Goal: Transaction & Acquisition: Purchase product/service

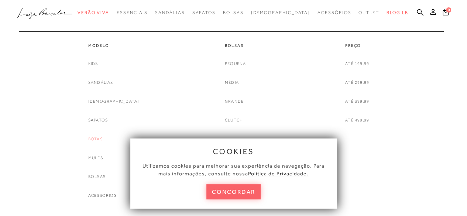
click at [103, 139] on link "Botas" at bounding box center [95, 139] width 14 height 8
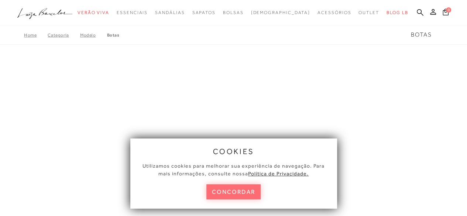
click at [235, 194] on button "concordar" at bounding box center [233, 191] width 55 height 15
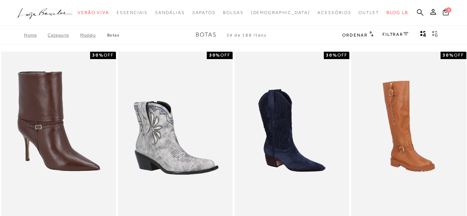
click at [405, 34] on icon at bounding box center [405, 33] width 5 height 3
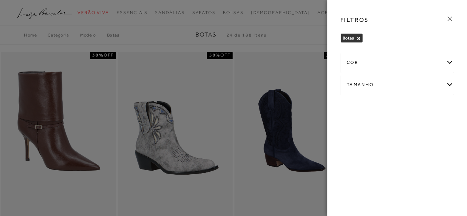
click at [404, 89] on div "Tamanho" at bounding box center [397, 85] width 113 height 20
click at [416, 108] on span "36" at bounding box center [414, 109] width 11 height 6
click at [415, 108] on input "36" at bounding box center [410, 109] width 7 height 7
checkbox input "true"
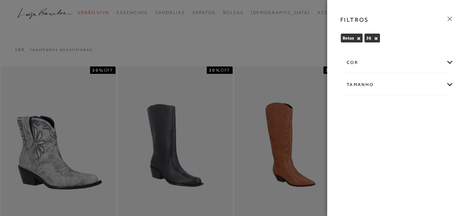
click at [450, 19] on icon at bounding box center [449, 19] width 4 height 4
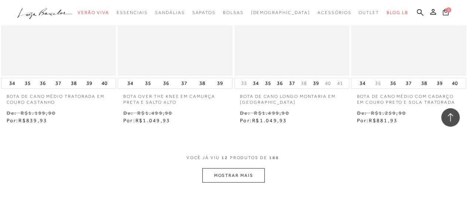
scroll to position [628, 0]
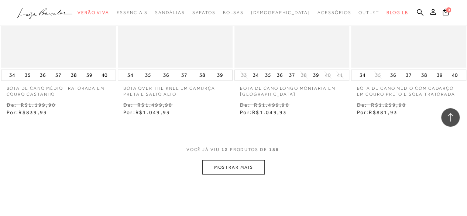
click at [233, 168] on button "MOSTRAR MAIS" at bounding box center [233, 167] width 62 height 14
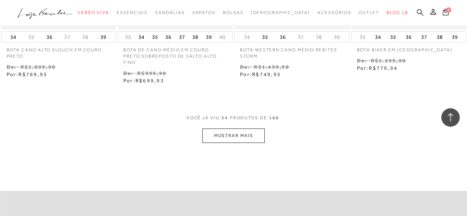
scroll to position [1403, 0]
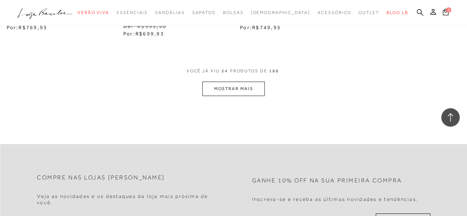
click at [230, 92] on button "MOSTRAR MAIS" at bounding box center [233, 89] width 62 height 14
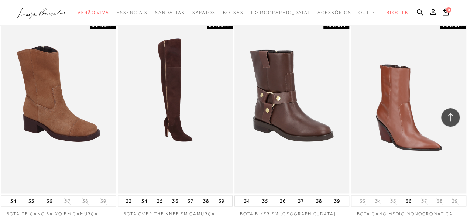
scroll to position [2030, 0]
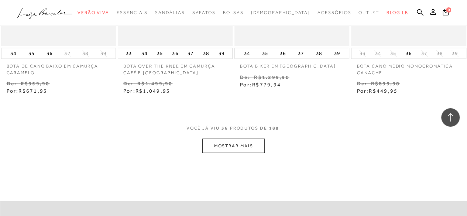
click at [224, 149] on button "MOSTRAR MAIS" at bounding box center [233, 145] width 62 height 14
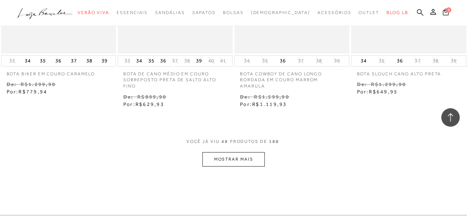
scroll to position [2732, 0]
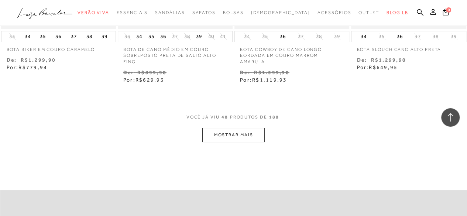
click at [246, 138] on button "MOSTRAR MAIS" at bounding box center [233, 135] width 62 height 14
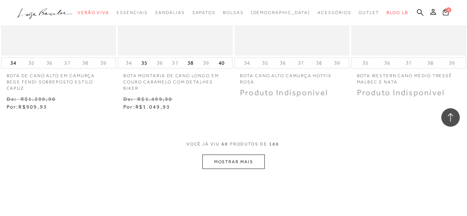
scroll to position [3396, 0]
